Goal: Transaction & Acquisition: Obtain resource

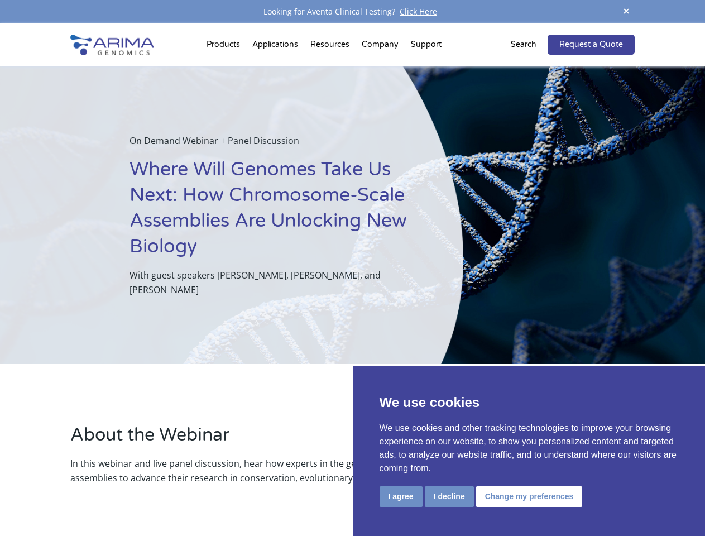
click at [352, 268] on p "With guest speakers [PERSON_NAME], [PERSON_NAME], and [PERSON_NAME]" at bounding box center [267, 282] width 277 height 29
click at [401, 496] on button "I agree" at bounding box center [400, 496] width 43 height 21
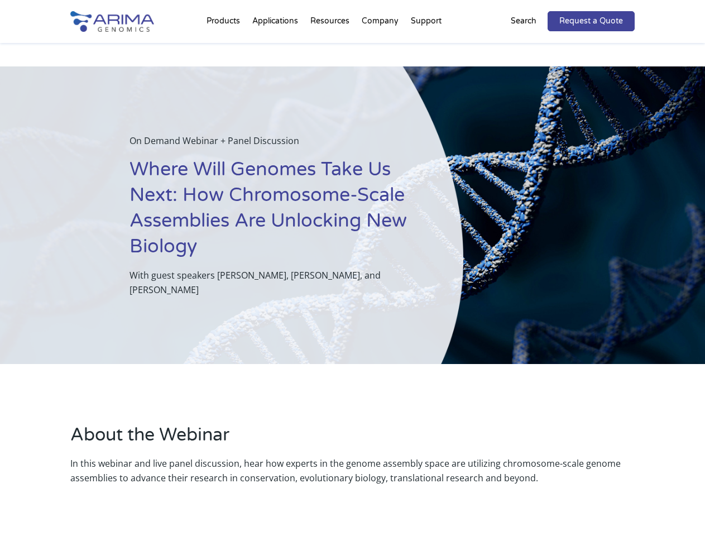
scroll to position [357, 0]
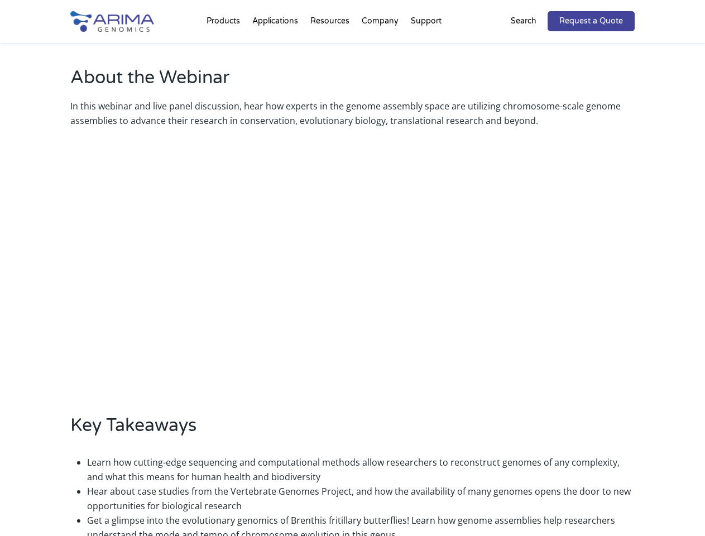
click at [527, 496] on li "Hear about case studies from the Vertebrate Genomes Project, and how the availa…" at bounding box center [360, 498] width 547 height 29
click at [626, 12] on link "Request a Quote" at bounding box center [590, 21] width 87 height 20
click at [225, 47] on div "About the Webinar In this webinar and live panel discussion, hear how experts i…" at bounding box center [352, 308] width 705 height 603
click at [331, 47] on div "About the Webinar In this webinar and live panel discussion, hear how experts i…" at bounding box center [352, 308] width 705 height 603
click at [380, 47] on div "About the Webinar In this webinar and live panel discussion, hear how experts i…" at bounding box center [352, 308] width 705 height 603
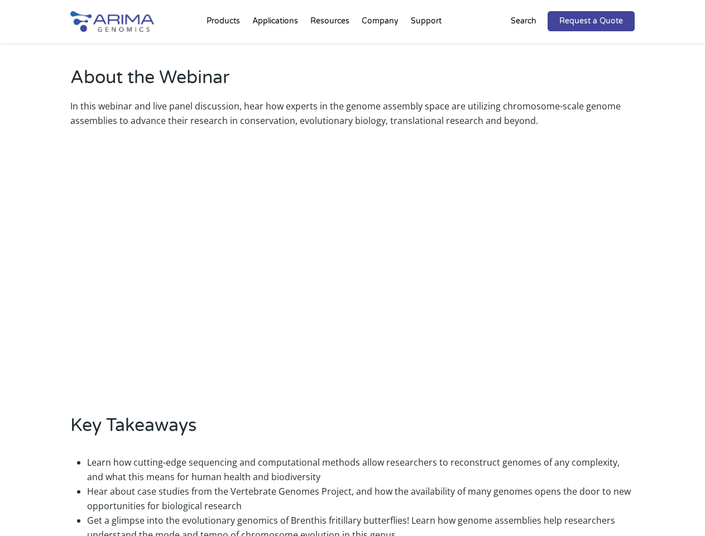
click at [426, 47] on div "About the Webinar In this webinar and live panel discussion, hear how experts i…" at bounding box center [352, 308] width 705 height 603
